Goal: Task Accomplishment & Management: Manage account settings

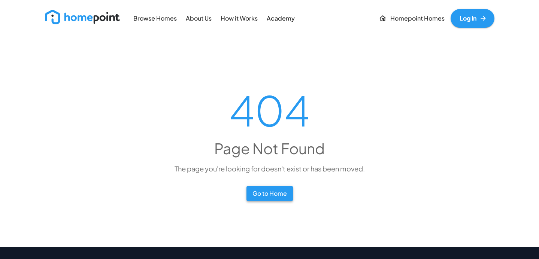
click at [275, 193] on button "Go to Home" at bounding box center [269, 193] width 46 height 15
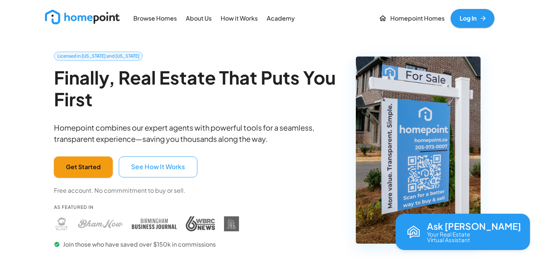
click at [477, 17] on link "Log In" at bounding box center [472, 18] width 44 height 19
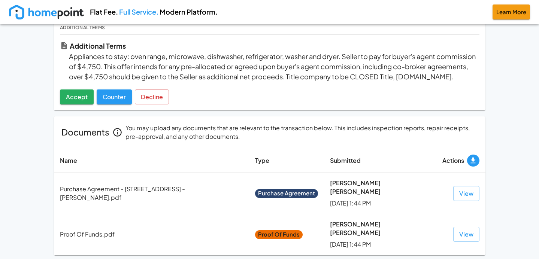
scroll to position [284, 0]
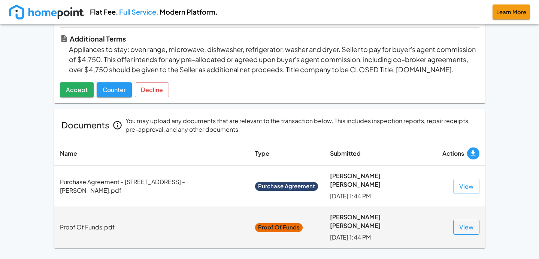
click at [465, 223] on button "View" at bounding box center [466, 227] width 26 height 15
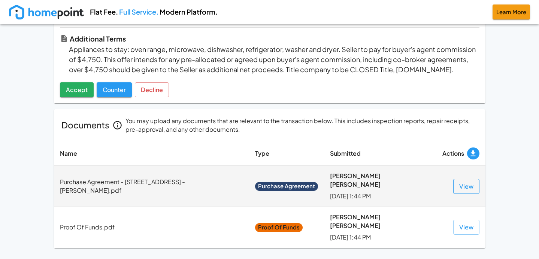
click at [467, 192] on button "View" at bounding box center [466, 186] width 26 height 15
